Goal: Task Accomplishment & Management: Use online tool/utility

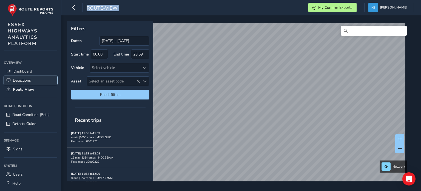
drag, startPoint x: 0, startPoint y: 0, endPoint x: 25, endPoint y: 79, distance: 82.7
click at [25, 79] on span "Detections" at bounding box center [22, 80] width 18 height 5
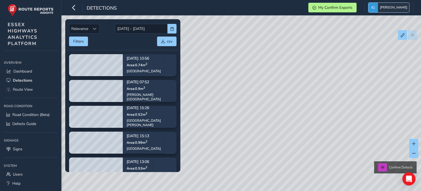
click at [402, 9] on span "[PERSON_NAME]" at bounding box center [393, 8] width 27 height 10
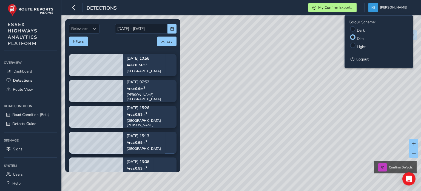
click at [319, 96] on div "Confirm Defects" at bounding box center [210, 95] width 421 height 191
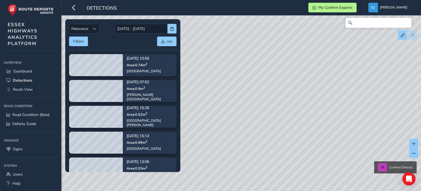
click at [395, 168] on span "Confirm Defects" at bounding box center [401, 167] width 24 height 4
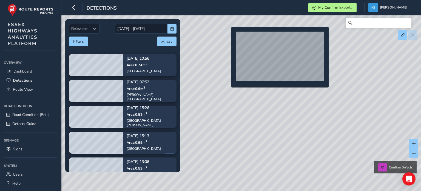
click at [228, 35] on div "Confirm Defects" at bounding box center [210, 95] width 421 height 191
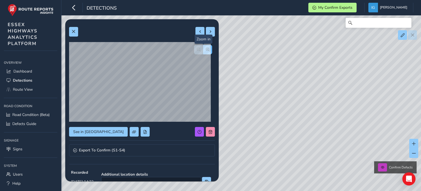
click at [206, 50] on span "button" at bounding box center [208, 49] width 4 height 4
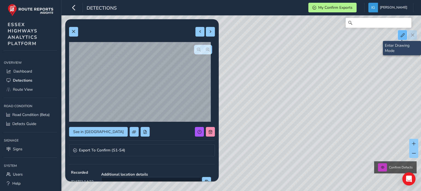
click at [402, 37] on span at bounding box center [403, 35] width 4 height 4
click at [402, 37] on button at bounding box center [402, 35] width 9 height 10
click at [375, 23] on input "Search" at bounding box center [379, 23] width 66 height 10
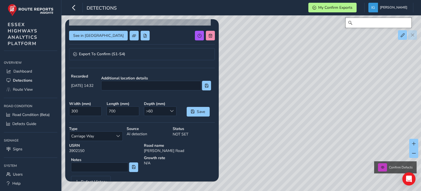
scroll to position [114, 0]
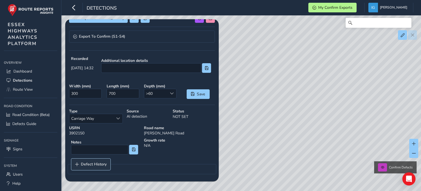
click at [102, 162] on span "Defect History" at bounding box center [94, 164] width 26 height 4
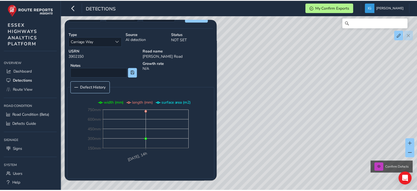
scroll to position [192, 0]
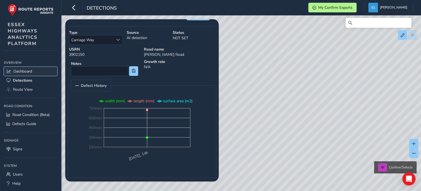
click at [29, 69] on span "Dashboard" at bounding box center [22, 71] width 19 height 5
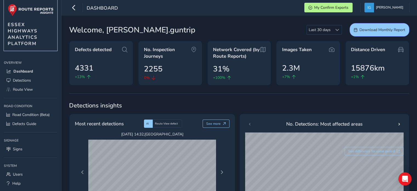
click at [39, 10] on img at bounding box center [31, 10] width 46 height 12
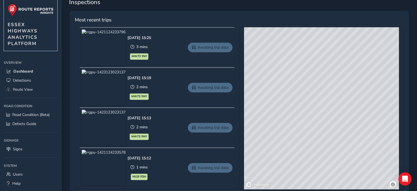
scroll to position [247, 0]
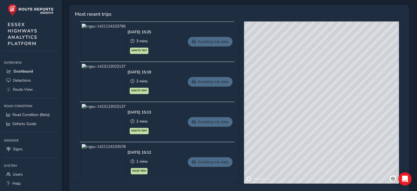
click at [98, 73] on img at bounding box center [104, 82] width 44 height 36
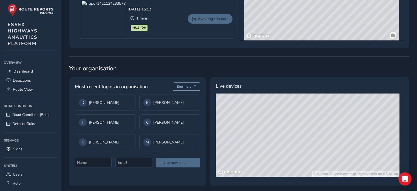
scroll to position [393, 0]
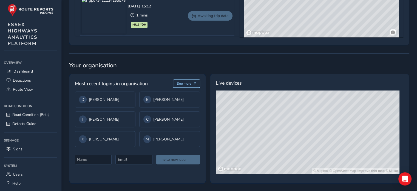
click at [277, 127] on div "© Mapbox © OpenStreetMap Improve this map © Maxar" at bounding box center [308, 131] width 184 height 83
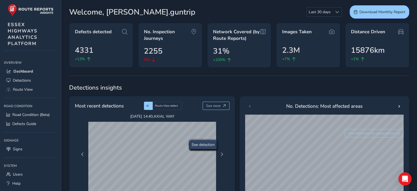
scroll to position [27, 0]
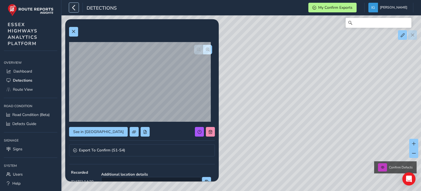
click at [71, 7] on icon "button" at bounding box center [74, 8] width 6 height 10
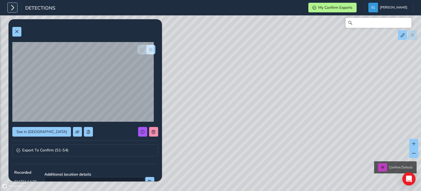
click at [10, 9] on icon "button" at bounding box center [13, 8] width 6 height 10
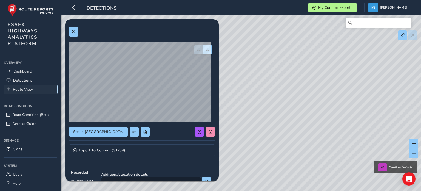
click at [21, 88] on span "Route View" at bounding box center [23, 89] width 20 height 5
